Goal: Task Accomplishment & Management: Use online tool/utility

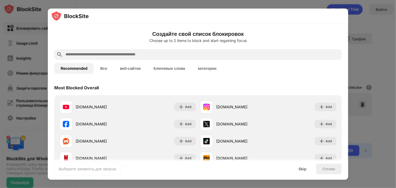
click at [253, 53] on input "text" at bounding box center [202, 54] width 275 height 6
paste input "**********"
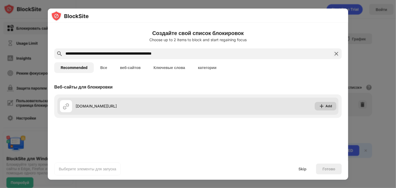
type input "**********"
click at [327, 107] on div "Add" at bounding box center [329, 105] width 7 height 5
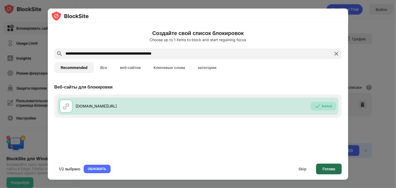
click at [330, 167] on div "Готово" at bounding box center [329, 169] width 13 height 4
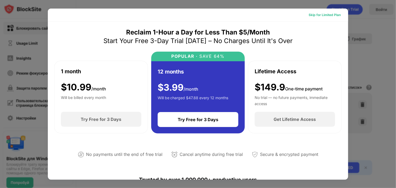
click at [332, 16] on div "Skip for Limited Plan" at bounding box center [325, 14] width 32 height 5
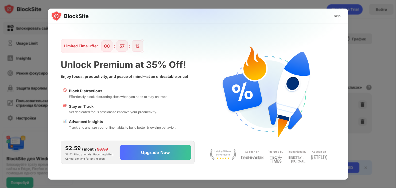
click at [332, 16] on div "Skip" at bounding box center [338, 16] width 16 height 9
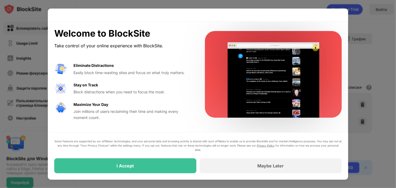
click at [336, 17] on div at bounding box center [198, 15] width 300 height 13
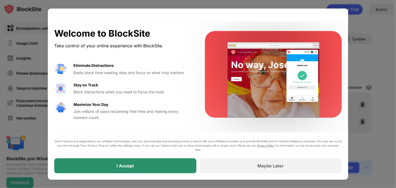
click at [117, 164] on div "I Accept" at bounding box center [125, 165] width 17 height 5
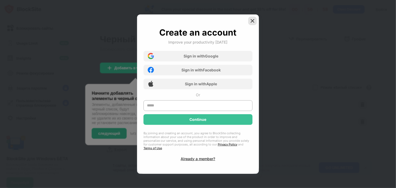
click at [253, 22] on img at bounding box center [252, 20] width 5 height 5
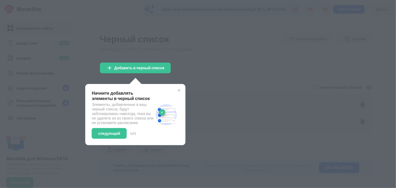
click at [200, 55] on div at bounding box center [198, 94] width 396 height 188
click at [109, 136] on div "следующий" at bounding box center [109, 133] width 22 height 4
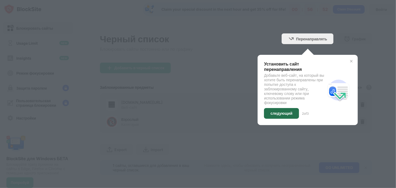
click at [276, 114] on div "следующий" at bounding box center [281, 113] width 22 height 4
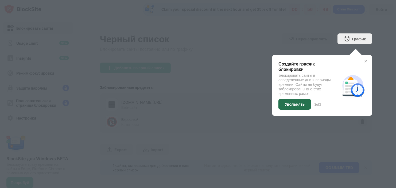
click at [295, 105] on div "Увольнять" at bounding box center [295, 104] width 20 height 4
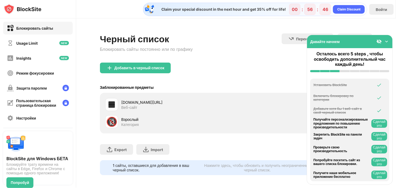
click at [387, 42] on img at bounding box center [386, 41] width 5 height 5
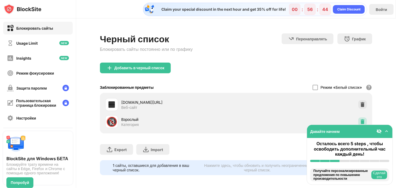
click at [360, 120] on img at bounding box center [362, 121] width 5 height 5
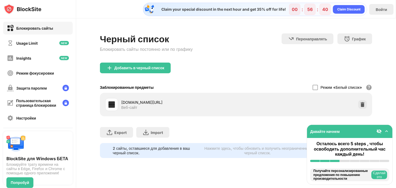
click at [327, 87] on div "Режим «Белый список»" at bounding box center [341, 87] width 41 height 5
click at [313, 87] on div at bounding box center [315, 87] width 5 height 5
click at [312, 87] on div at bounding box center [198, 94] width 396 height 188
click at [313, 87] on div at bounding box center [198, 94] width 396 height 188
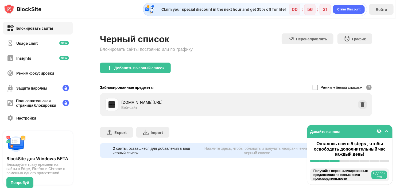
click at [313, 87] on div at bounding box center [198, 94] width 396 height 188
click at [312, 87] on div at bounding box center [198, 94] width 396 height 188
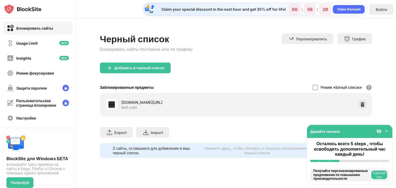
click at [312, 87] on div at bounding box center [198, 94] width 396 height 188
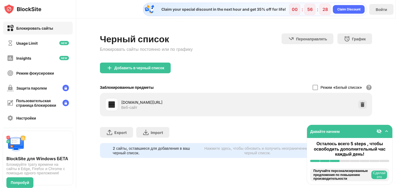
click at [312, 87] on div at bounding box center [198, 94] width 396 height 188
click at [380, 131] on div at bounding box center [198, 94] width 396 height 188
click at [376, 174] on div at bounding box center [198, 94] width 396 height 188
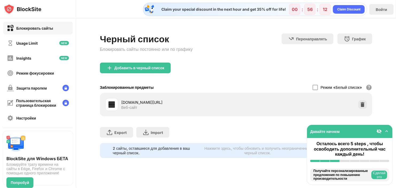
click at [312, 87] on div at bounding box center [198, 94] width 396 height 188
click at [313, 87] on div at bounding box center [198, 94] width 396 height 188
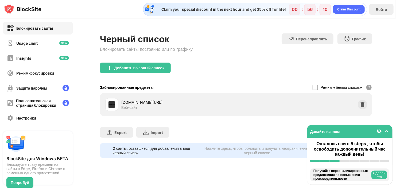
click at [313, 88] on div at bounding box center [198, 94] width 396 height 188
click at [314, 88] on div at bounding box center [198, 94] width 396 height 188
click at [311, 87] on div at bounding box center [198, 94] width 396 height 188
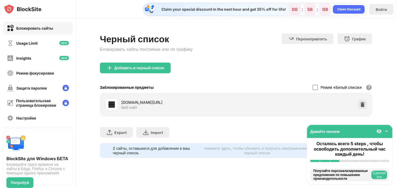
click at [310, 87] on div at bounding box center [198, 94] width 396 height 188
click at [310, 86] on div at bounding box center [198, 94] width 396 height 188
click at [311, 83] on div at bounding box center [198, 94] width 396 height 188
click at [312, 82] on div at bounding box center [198, 94] width 396 height 188
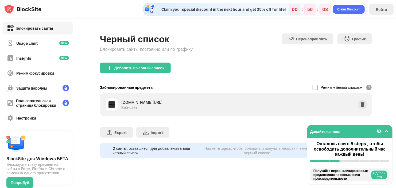
click at [310, 81] on div at bounding box center [198, 94] width 396 height 188
click at [307, 81] on div at bounding box center [198, 94] width 396 height 188
click at [308, 81] on div at bounding box center [198, 94] width 396 height 188
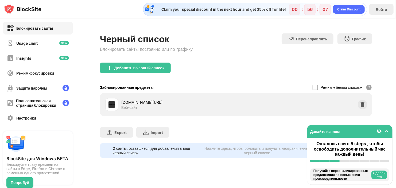
click at [310, 83] on div at bounding box center [198, 94] width 396 height 188
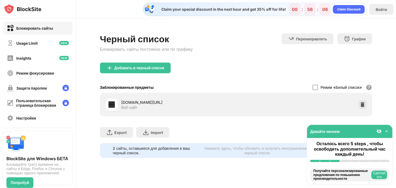
click at [310, 83] on div at bounding box center [198, 94] width 396 height 188
click at [309, 83] on div at bounding box center [198, 94] width 396 height 188
click at [310, 81] on div at bounding box center [198, 94] width 396 height 188
click at [386, 132] on div at bounding box center [198, 94] width 396 height 188
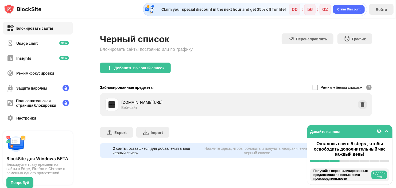
click at [386, 132] on div at bounding box center [198, 94] width 396 height 188
click at [382, 176] on div at bounding box center [198, 94] width 396 height 188
click at [382, 181] on div at bounding box center [198, 94] width 396 height 188
click at [381, 181] on div at bounding box center [198, 94] width 396 height 188
click at [381, 178] on div at bounding box center [198, 94] width 396 height 188
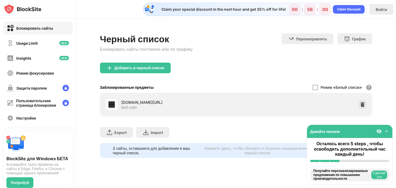
click at [381, 176] on div at bounding box center [198, 94] width 396 height 188
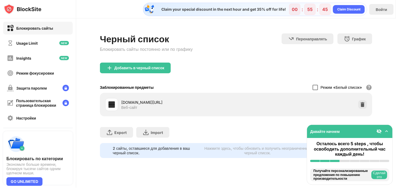
click at [314, 88] on div at bounding box center [315, 87] width 5 height 5
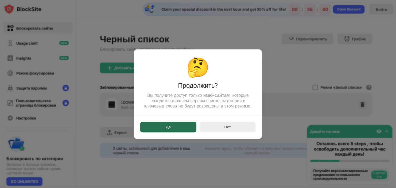
click at [181, 127] on div "Да" at bounding box center [168, 127] width 56 height 11
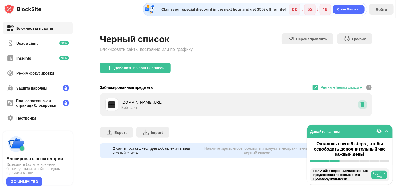
click at [363, 105] on img at bounding box center [362, 104] width 5 height 5
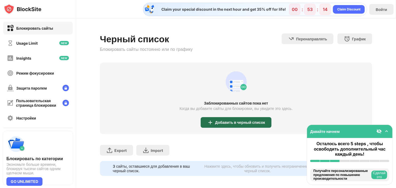
click at [247, 123] on div "Добавить в черный список" at bounding box center [240, 122] width 50 height 4
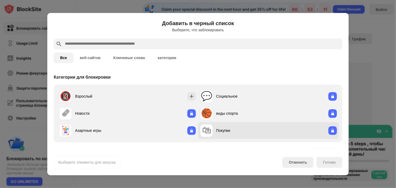
click at [245, 123] on div "🛍 Покупки" at bounding box center [268, 130] width 141 height 17
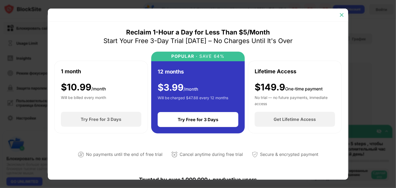
click at [340, 14] on img at bounding box center [341, 14] width 5 height 5
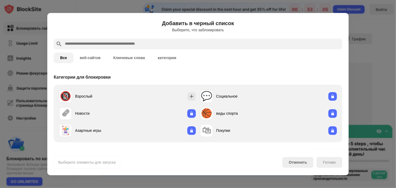
click at [149, 43] on input "text" at bounding box center [202, 44] width 276 height 6
paste input "**********"
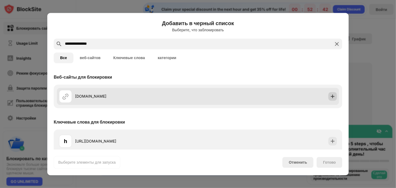
type input "**********"
click at [330, 95] on img at bounding box center [332, 96] width 5 height 5
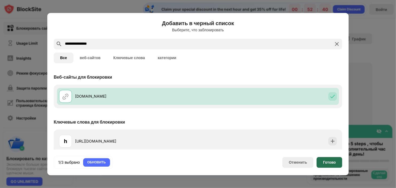
click at [332, 161] on div "Готово" at bounding box center [329, 162] width 13 height 4
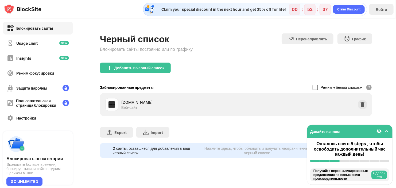
click at [313, 88] on div at bounding box center [315, 87] width 5 height 5
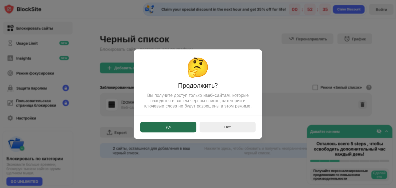
click at [172, 125] on div "Да" at bounding box center [168, 127] width 56 height 11
